Goal: Task Accomplishment & Management: Manage account settings

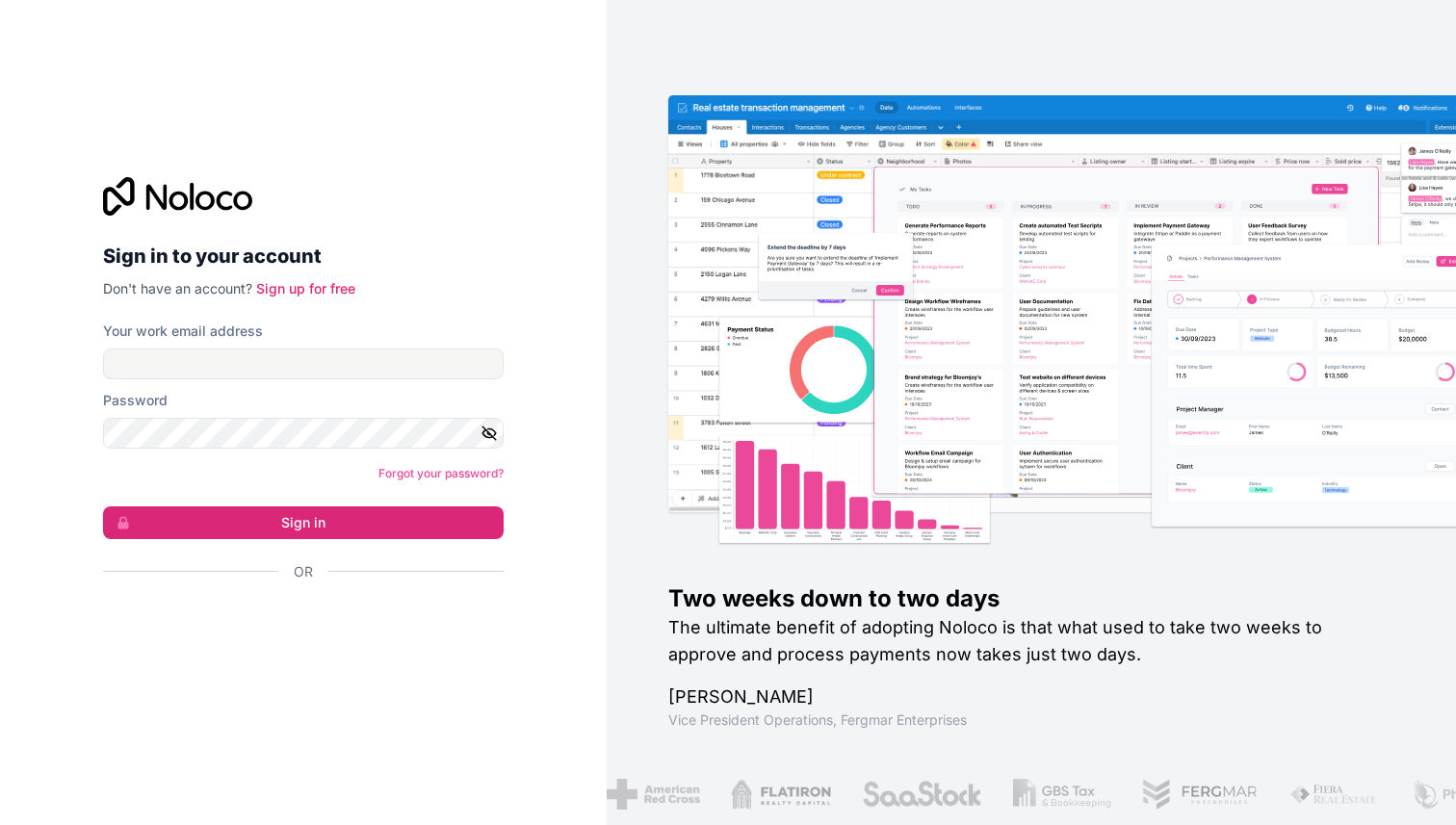
click at [0, 824] on nordpass-portal at bounding box center [0, 825] width 0 height 0
type input "j.ponchel@icademie.com"
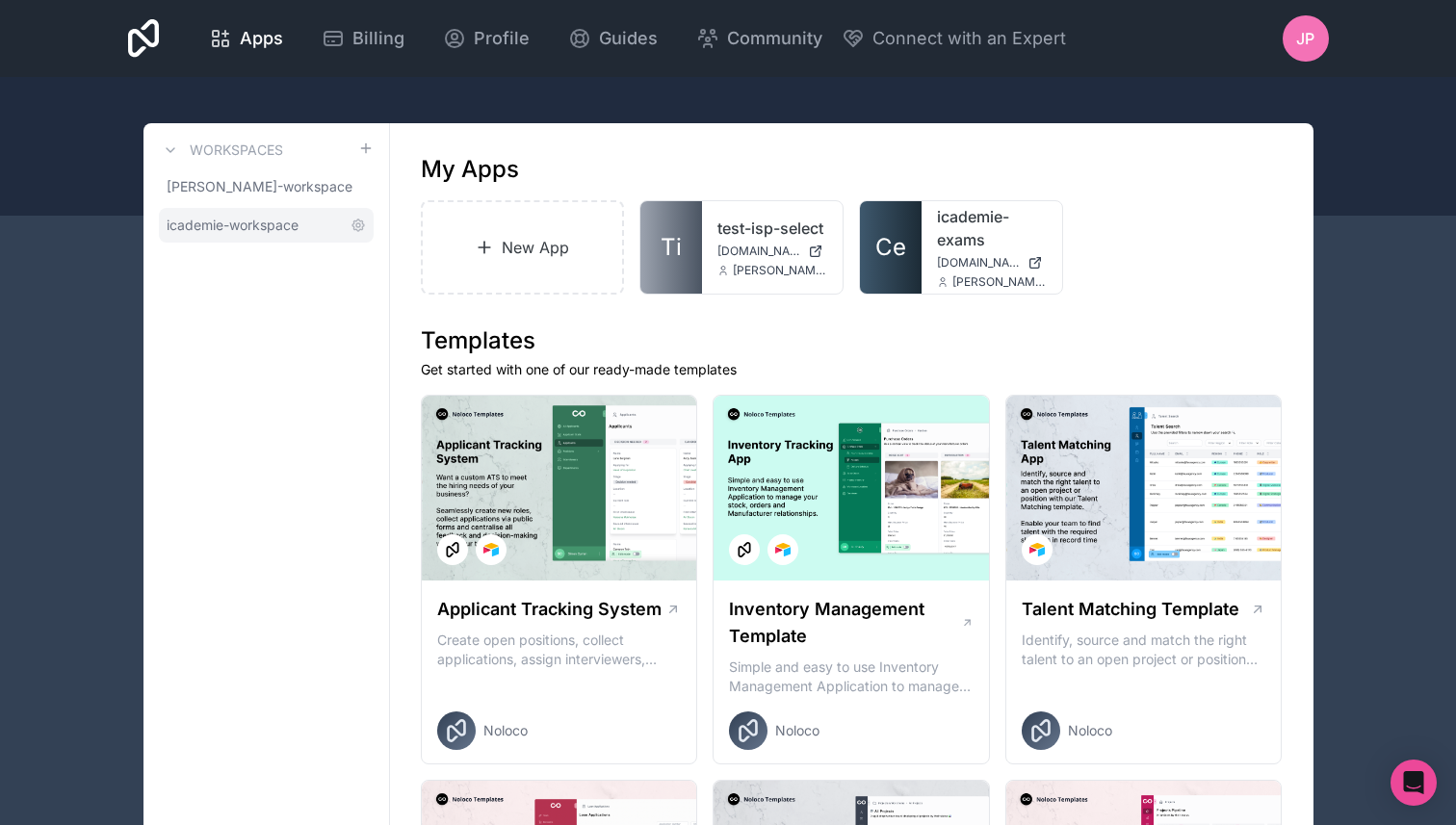
click at [262, 223] on span "icademie-workspace" at bounding box center [232, 225] width 132 height 20
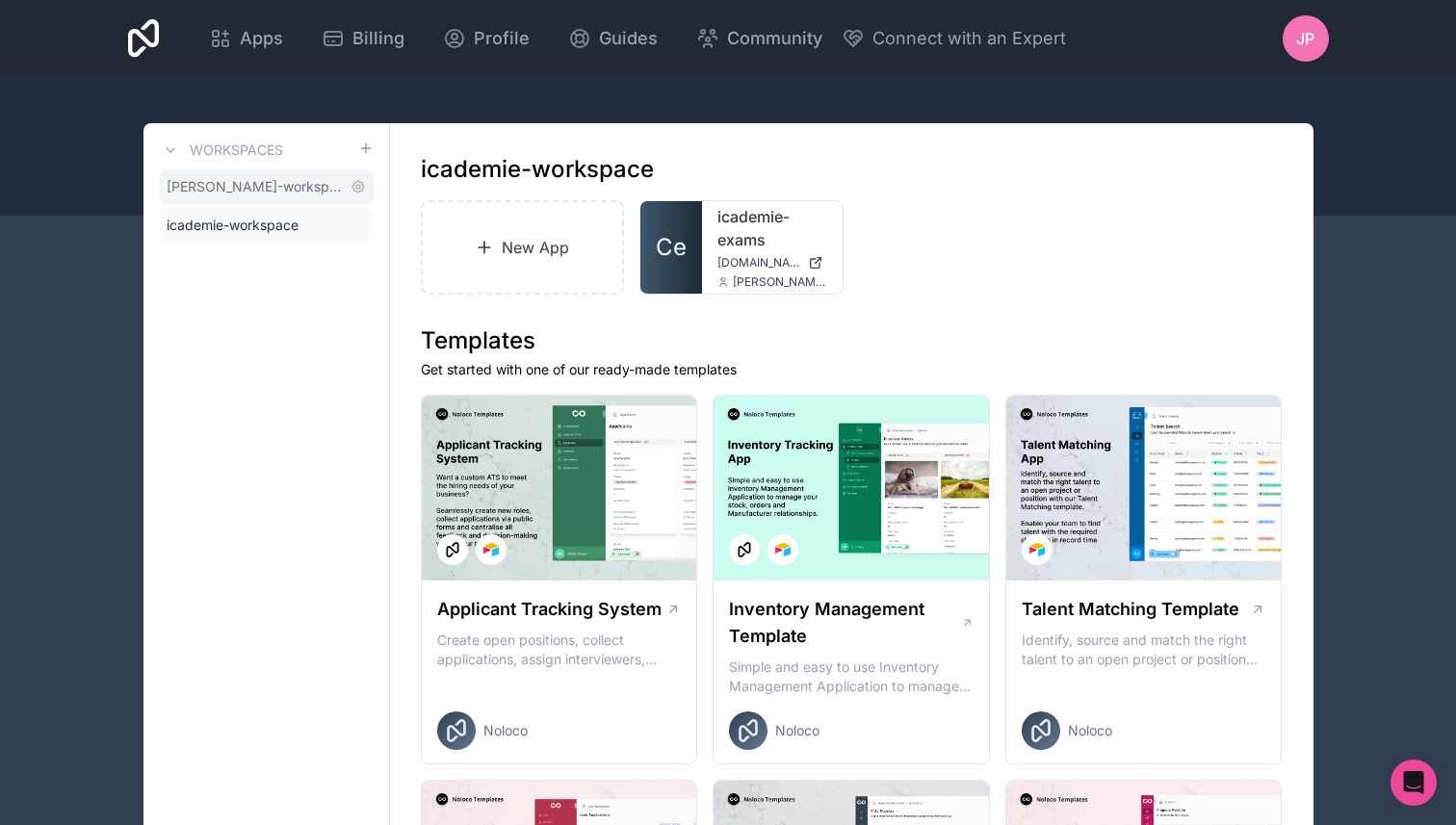
click at [294, 196] on link "jeremy-ponchel-workspace" at bounding box center [266, 186] width 215 height 34
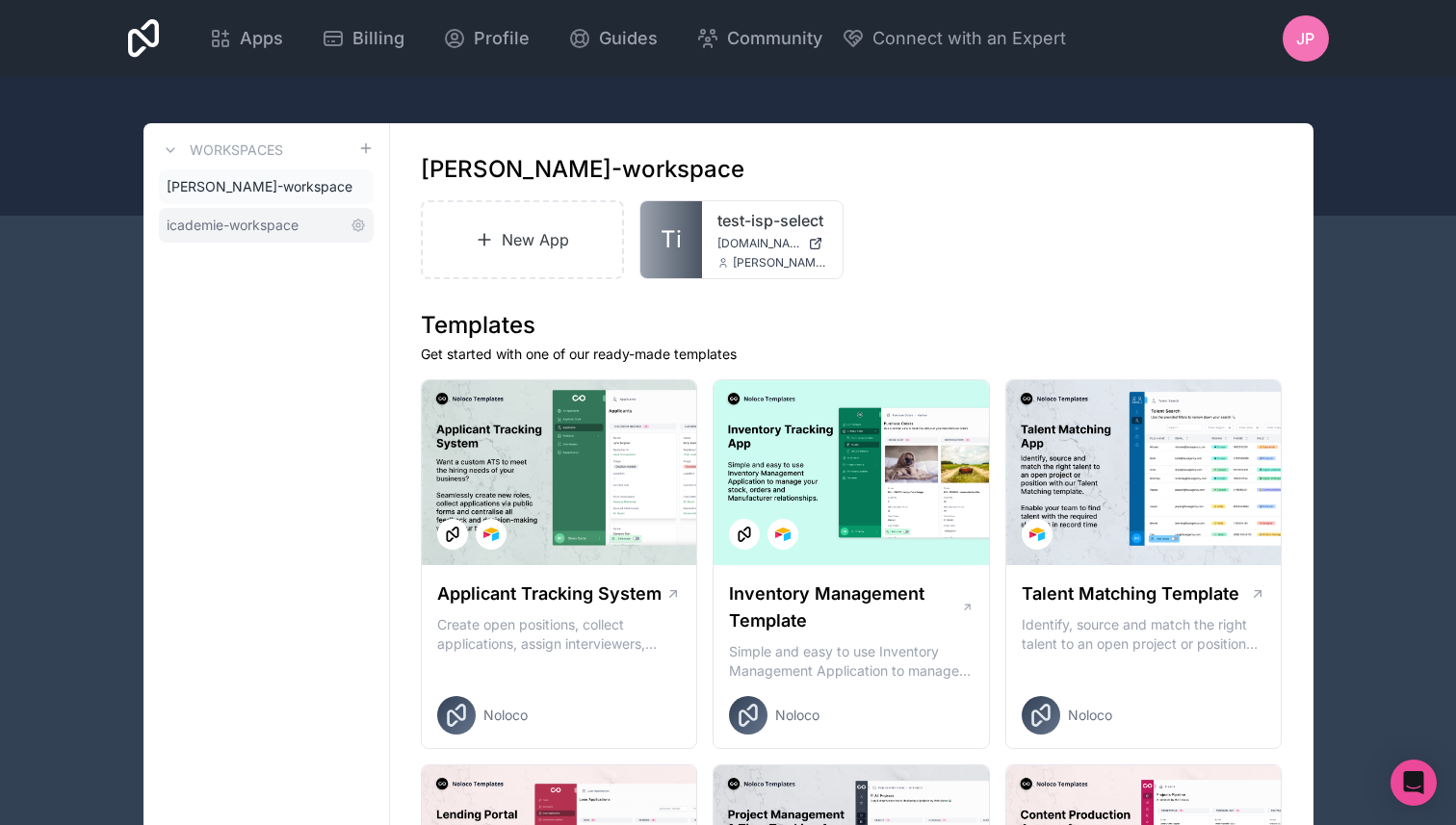
click at [270, 213] on link "icademie-workspace" at bounding box center [266, 224] width 215 height 34
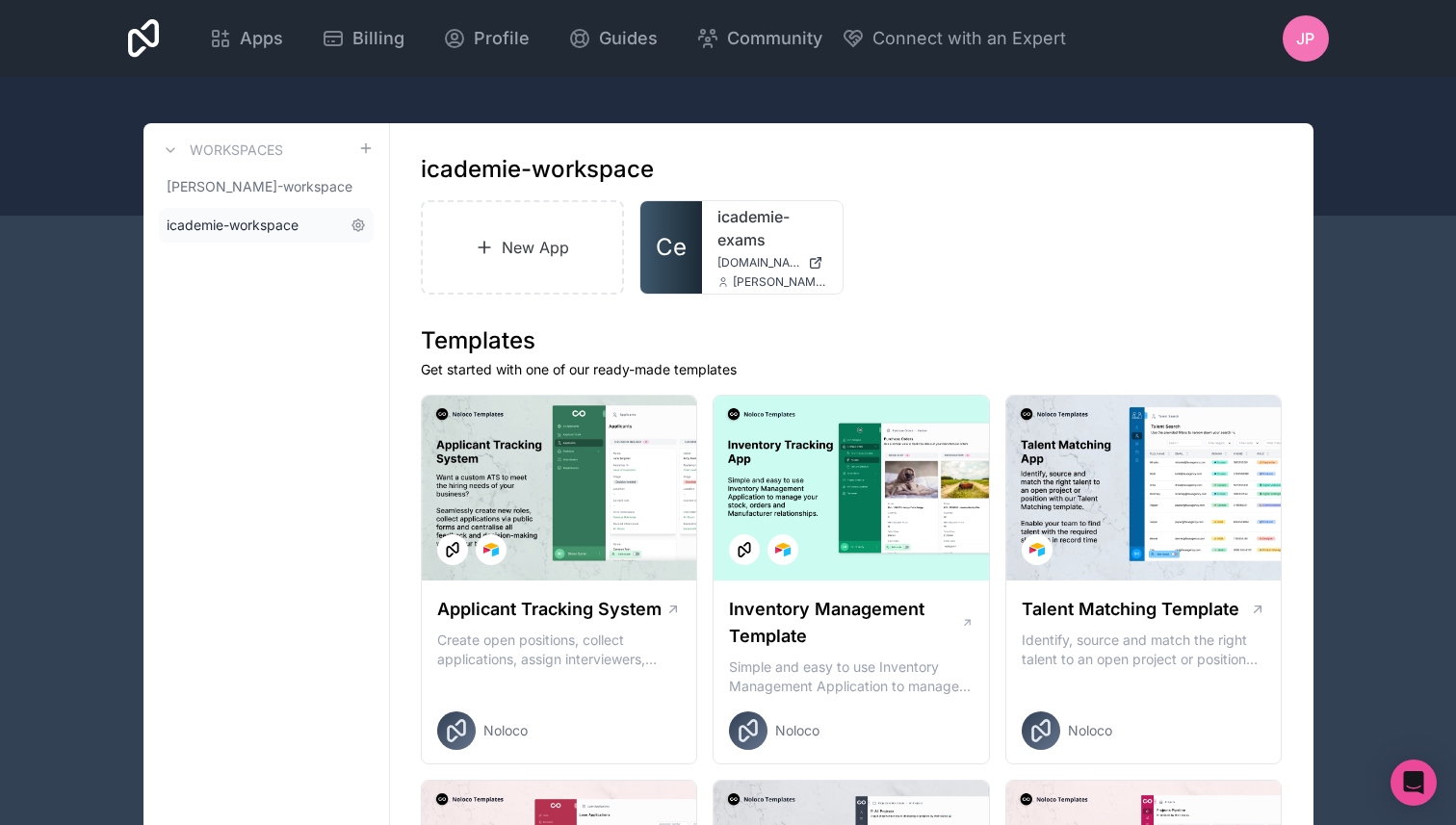
click at [254, 222] on span "icademie-workspace" at bounding box center [232, 225] width 132 height 20
click at [378, 40] on span "Billing" at bounding box center [378, 37] width 52 height 27
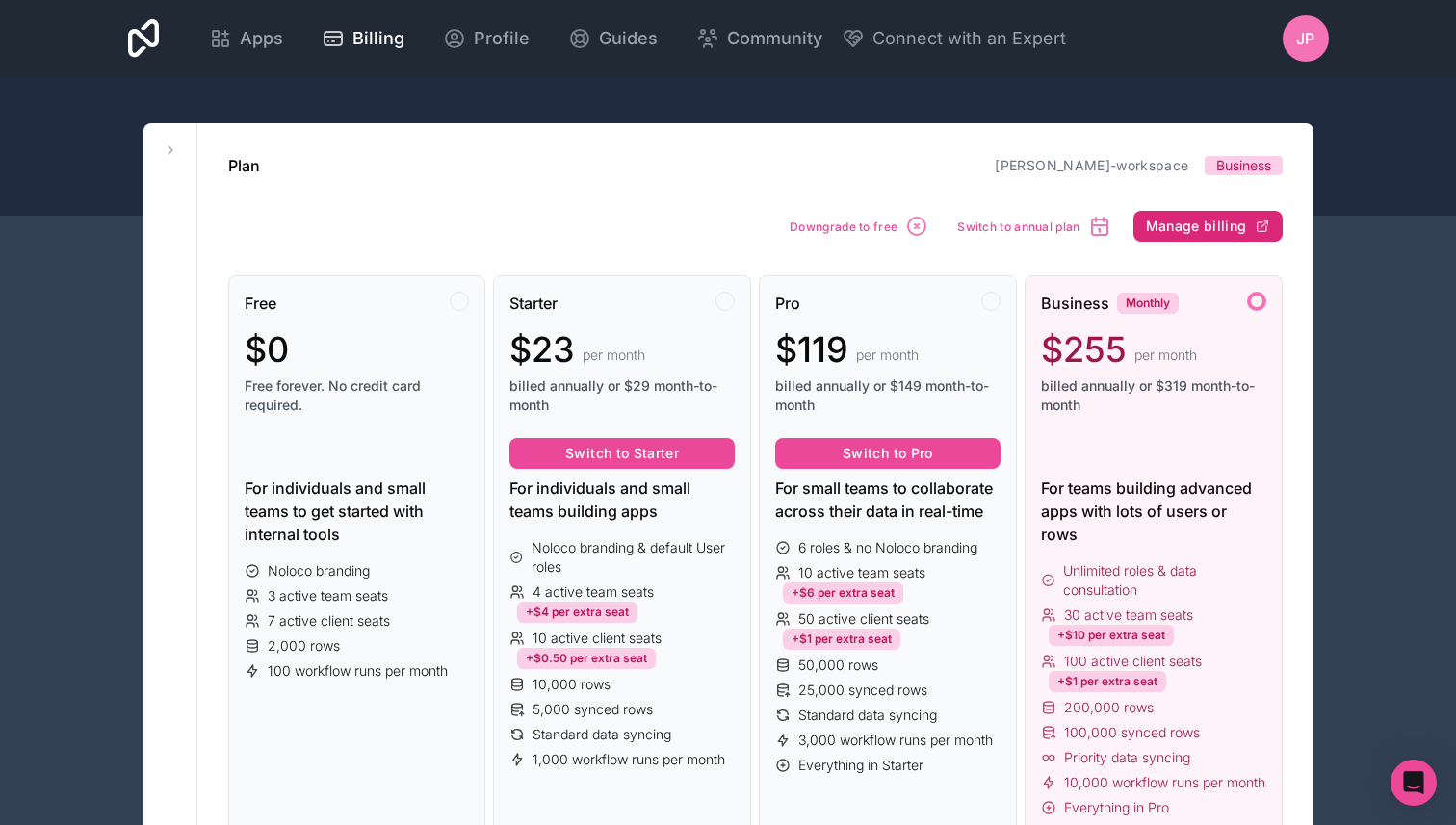
click at [1230, 226] on span "Manage billing" at bounding box center [1196, 226] width 101 height 18
